Goal: Register for event/course

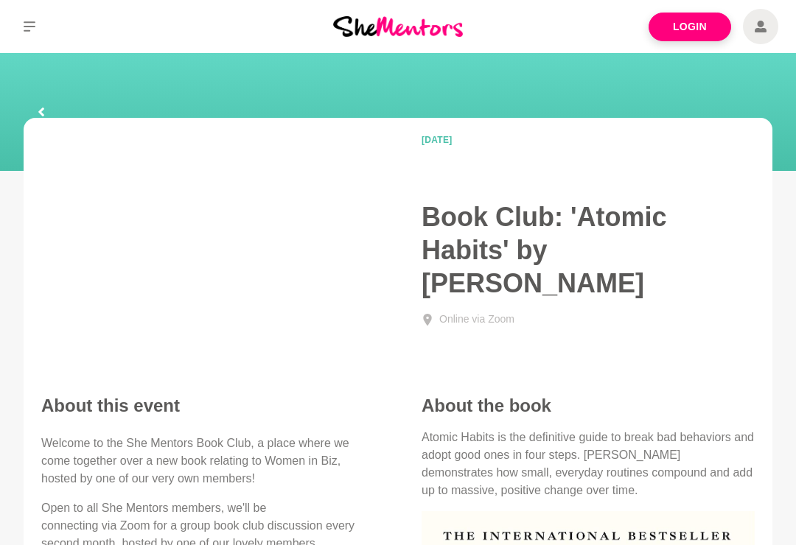
scroll to position [24, 0]
